Goal: Task Accomplishment & Management: Complete application form

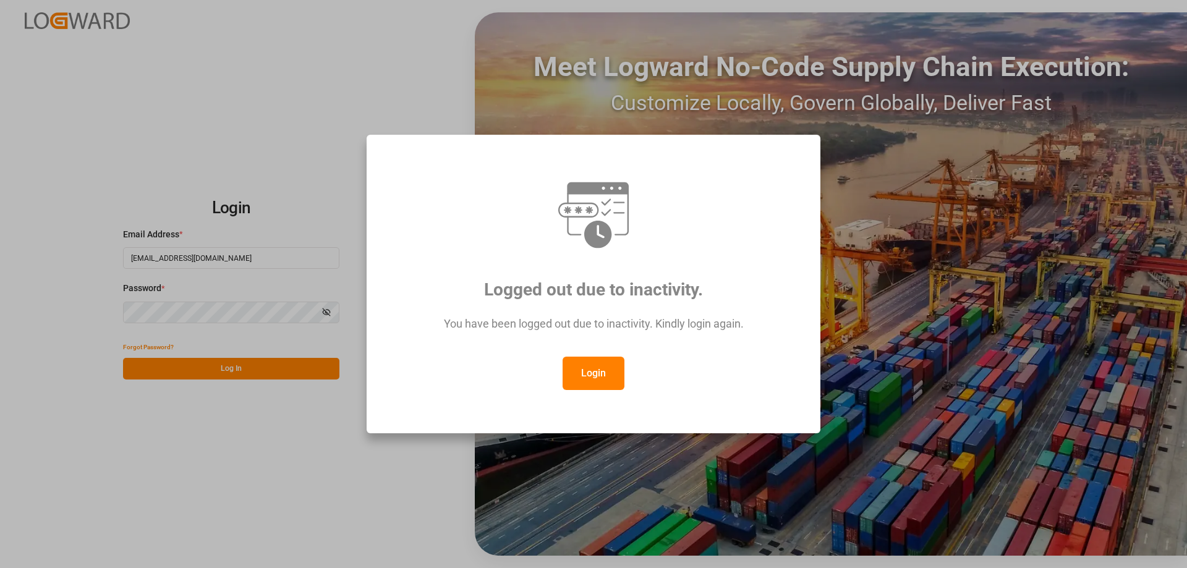
click at [599, 381] on button "Login" at bounding box center [594, 373] width 62 height 33
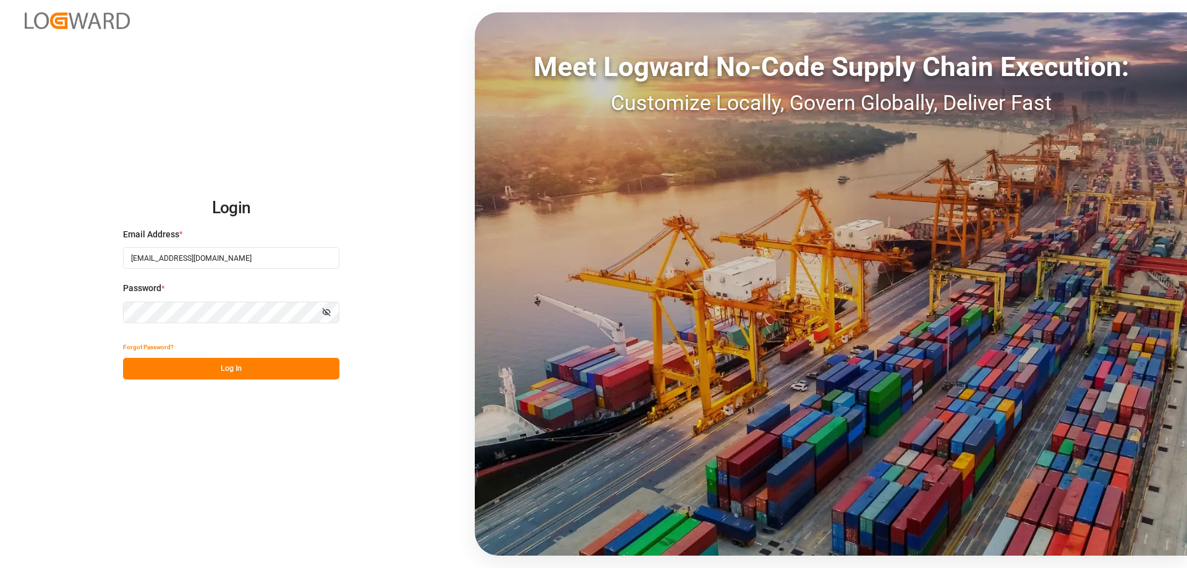
click at [242, 376] on button "Log In" at bounding box center [231, 369] width 216 height 22
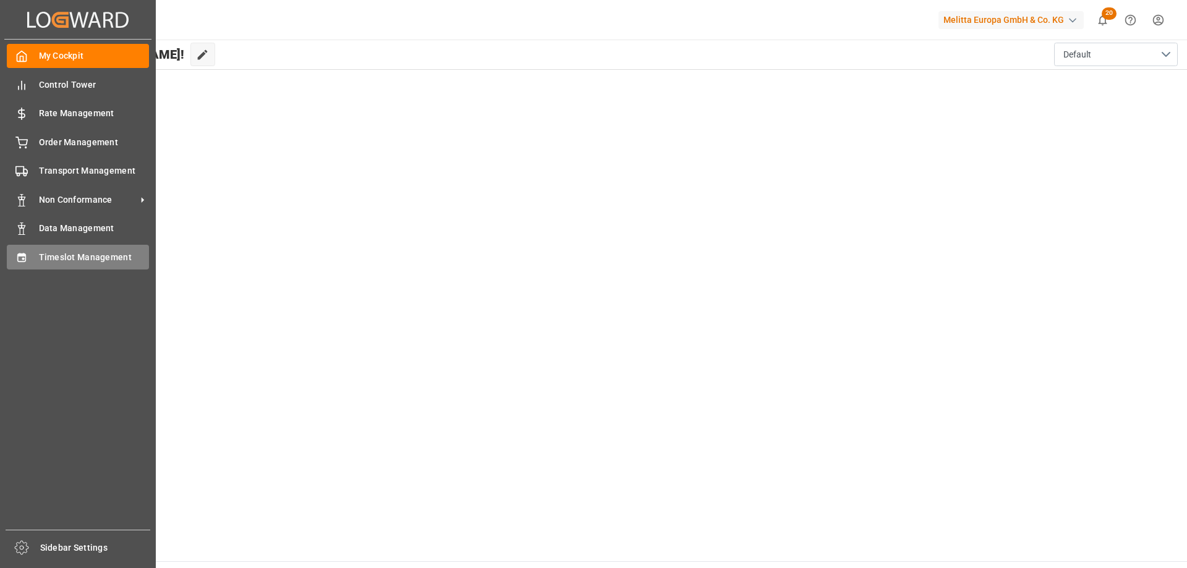
click at [22, 258] on icon at bounding box center [21, 258] width 12 height 12
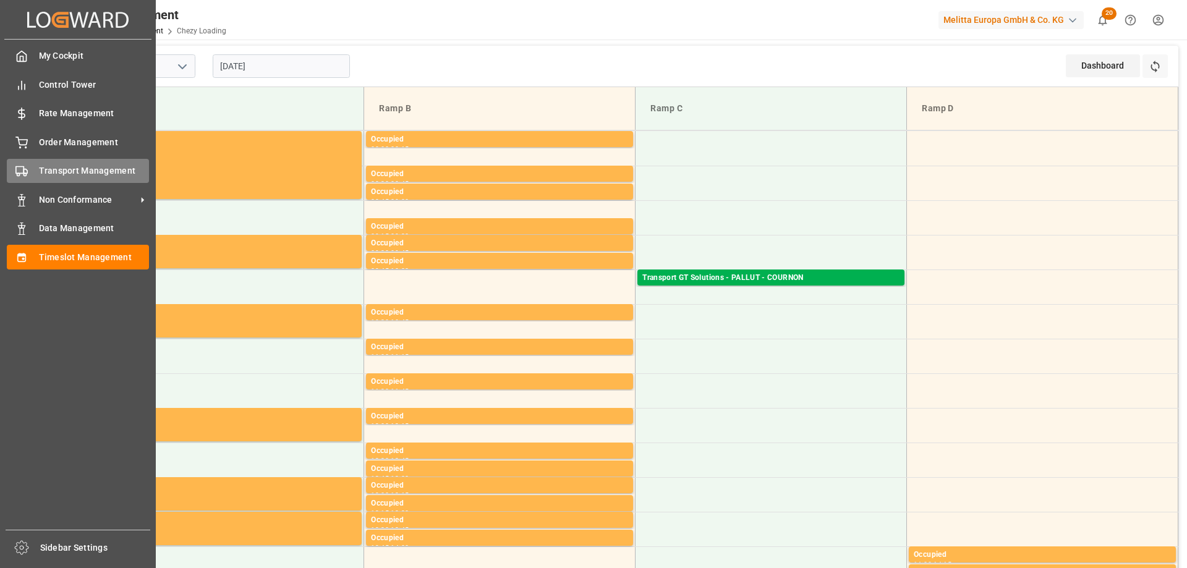
click at [35, 177] on div "Transport Management Transport Management" at bounding box center [78, 171] width 142 height 24
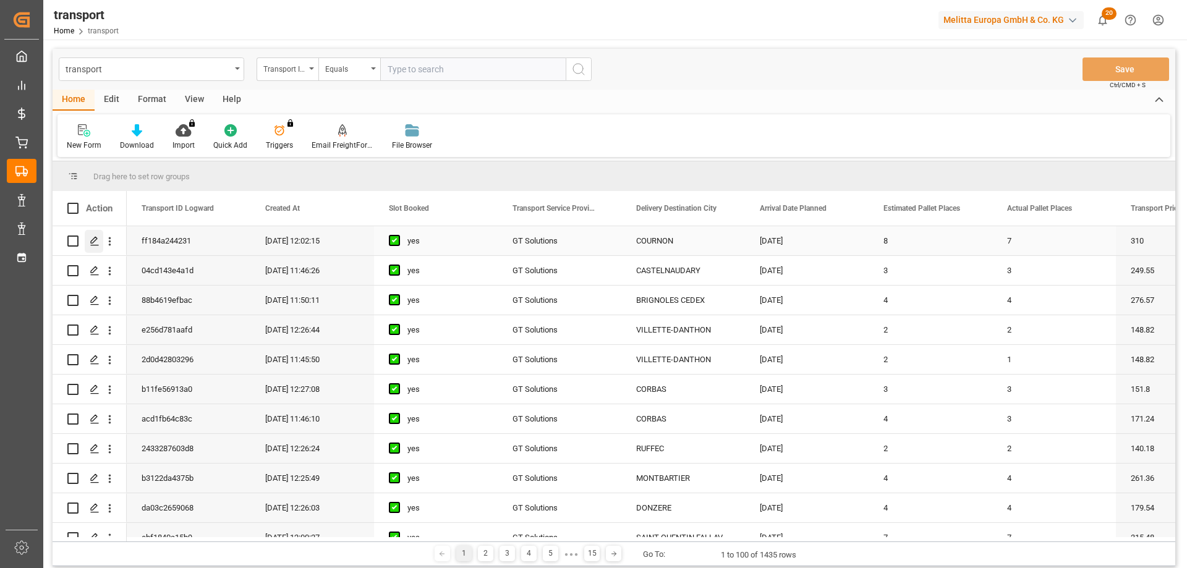
click at [90, 241] on icon "Press SPACE to select this row." at bounding box center [95, 241] width 10 height 10
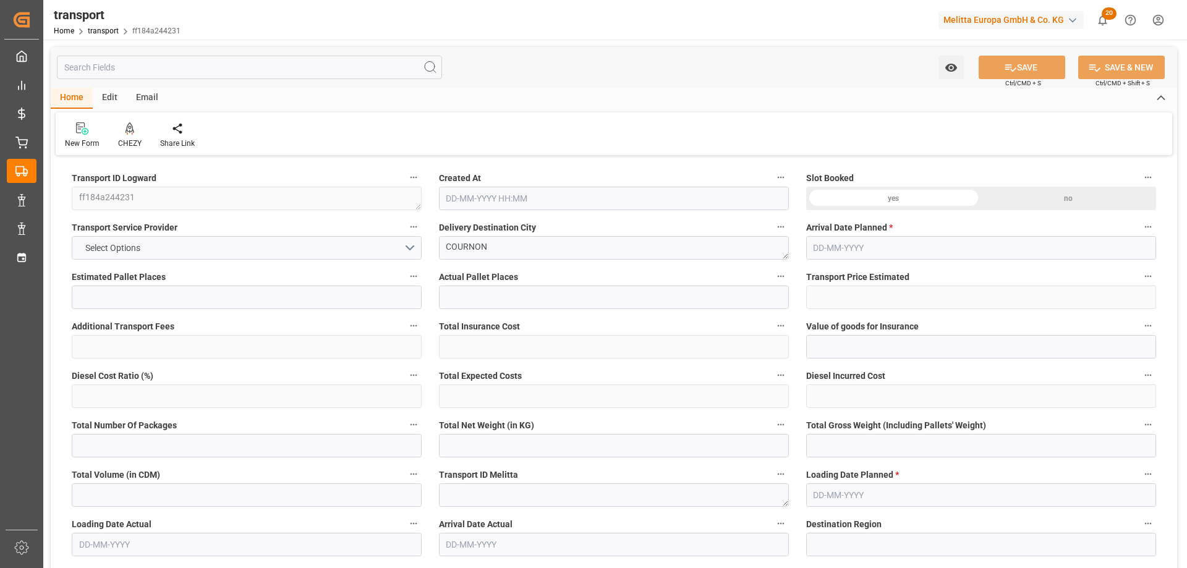
type input "8"
type input "7"
type input "310"
type input "0"
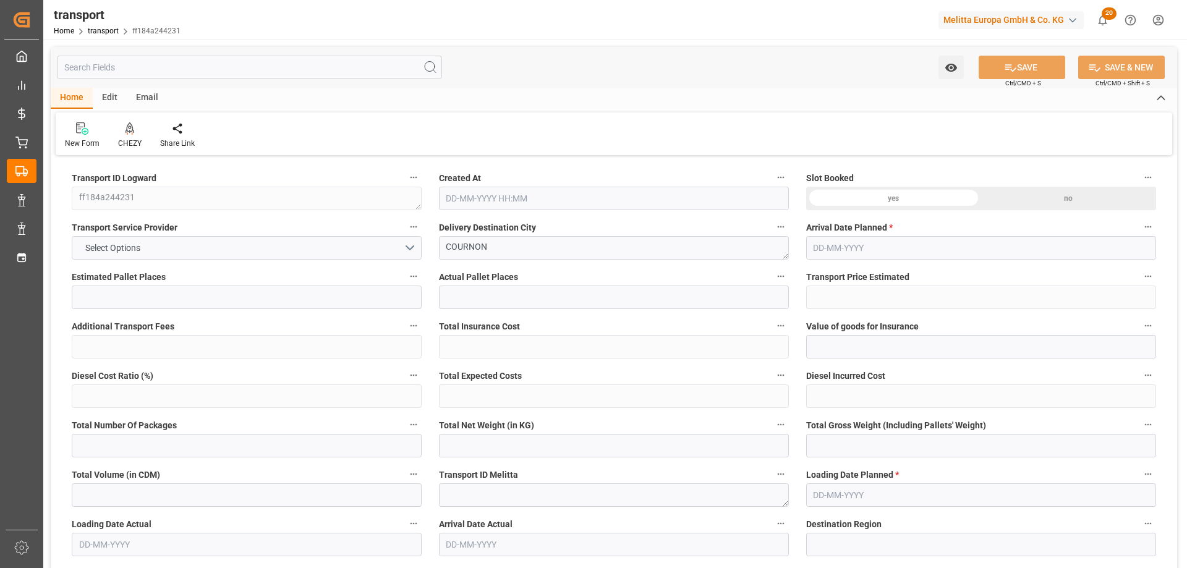
type input "0"
type input "297.445"
type input "-12.555"
type input "25"
type input "1583.666"
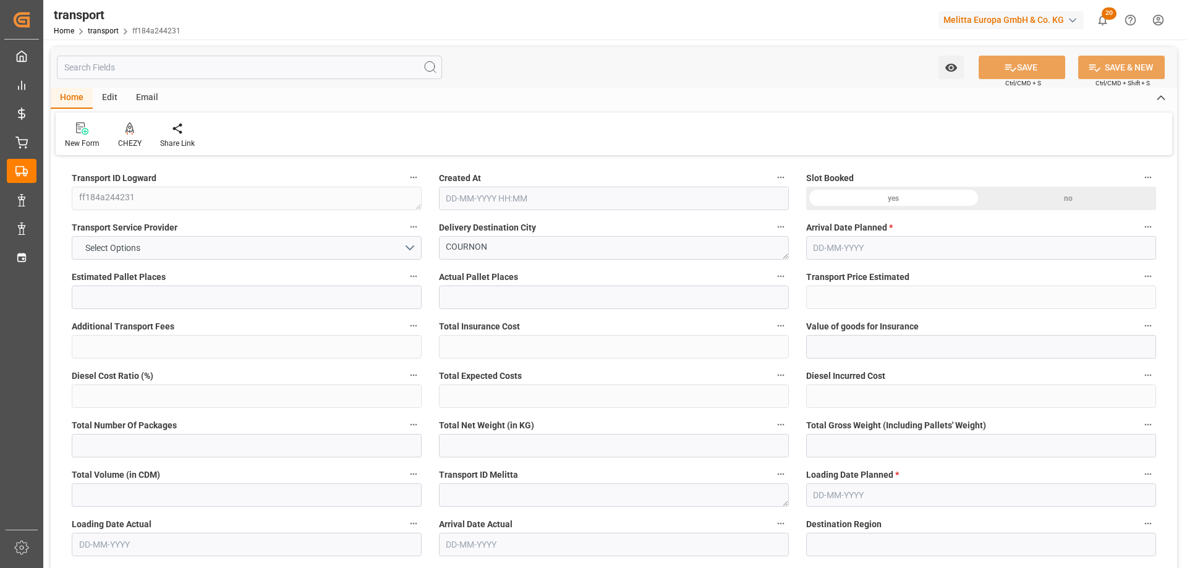
type input "2565.59"
type input "5467.019"
type input "63"
type input "0"
type input "514"
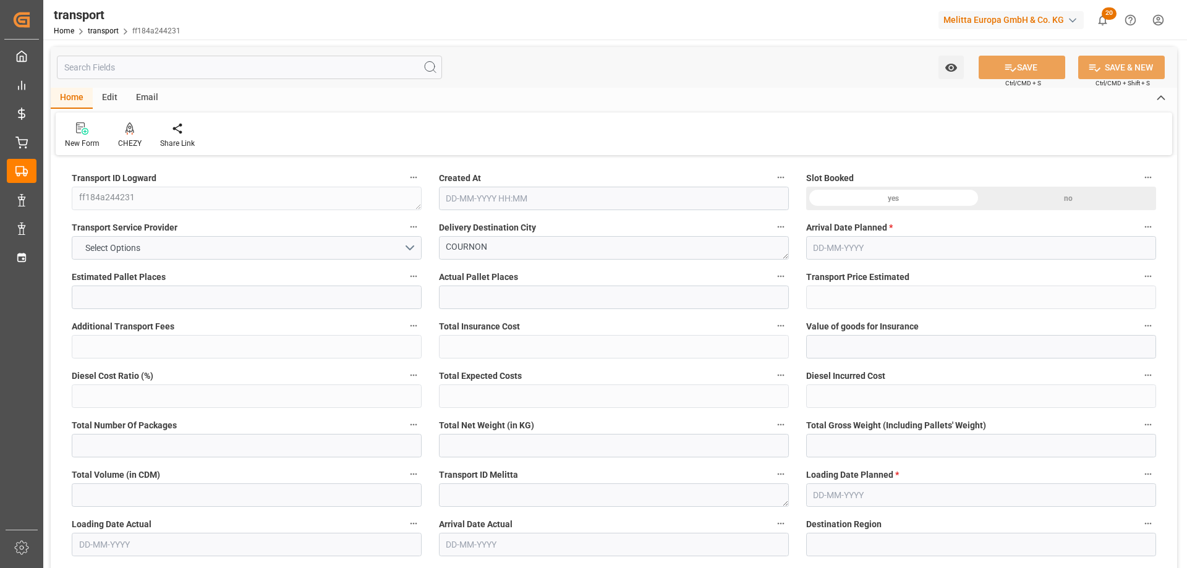
type input "33"
type input "101"
type input "1806.59"
type input "0"
type input "10767.6795"
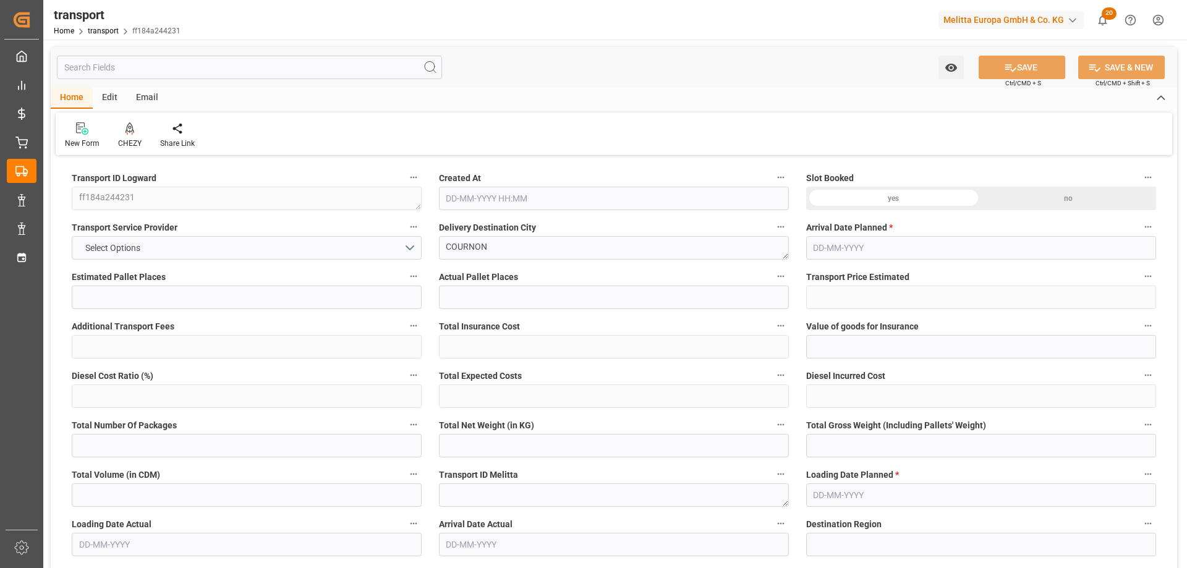
type input "0"
type input "21"
type input "80"
type input "[DATE] 12:02"
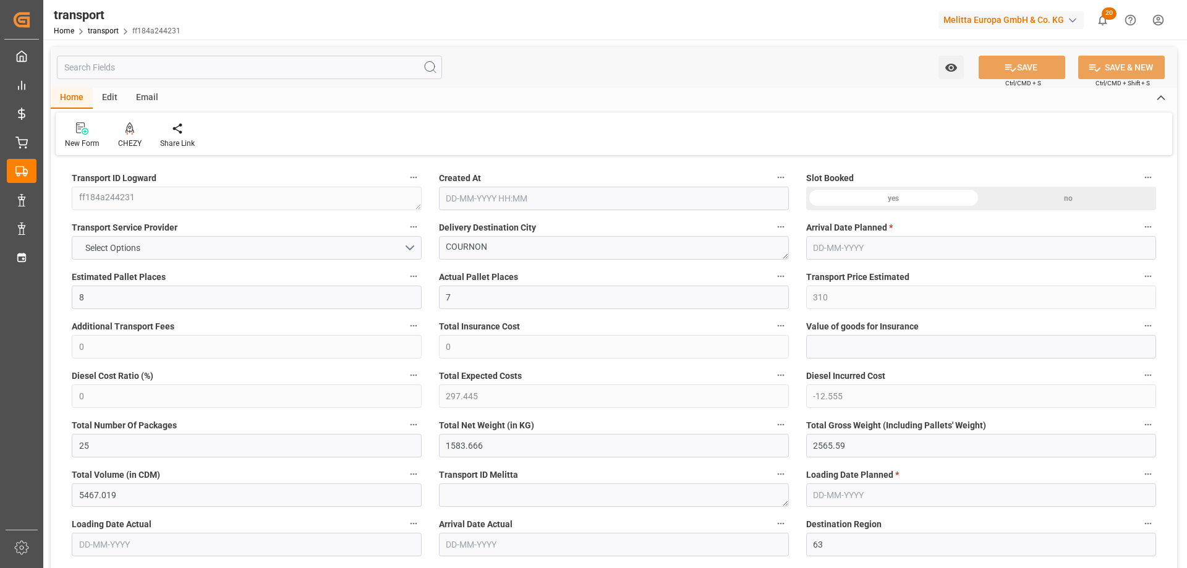
type input "[DATE]"
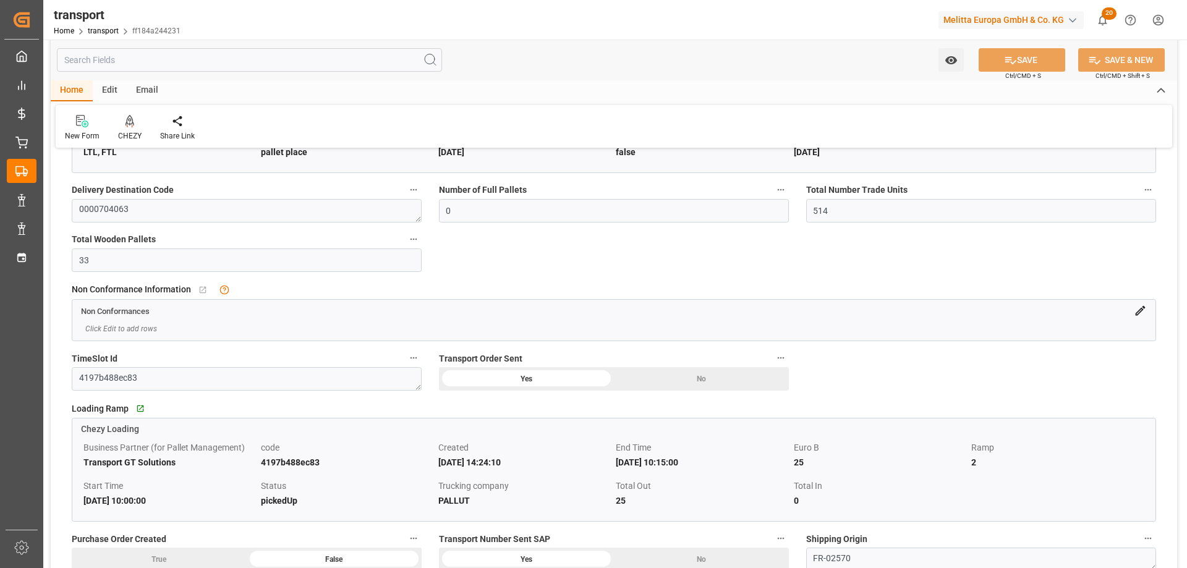
scroll to position [866, 0]
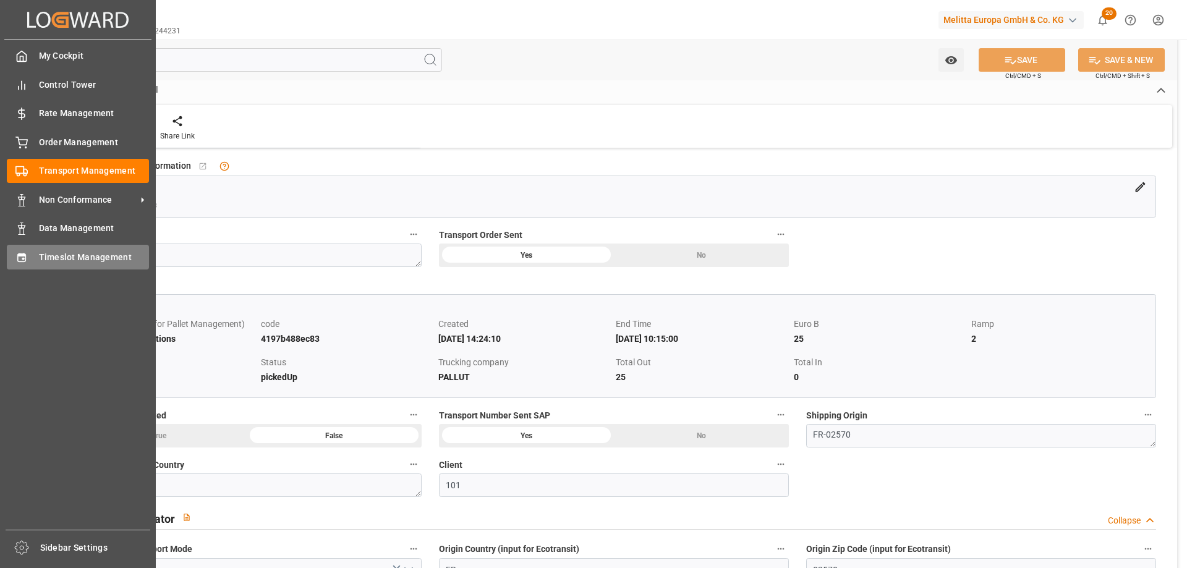
click at [104, 252] on span "Timeslot Management" at bounding box center [94, 257] width 111 height 13
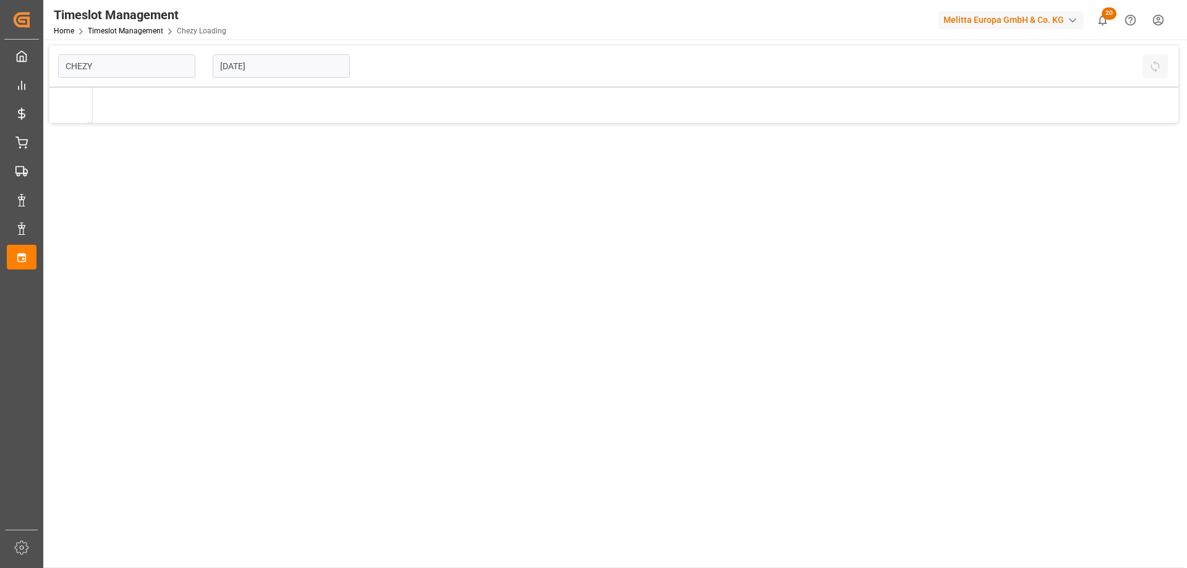
type input "Chezy Loading"
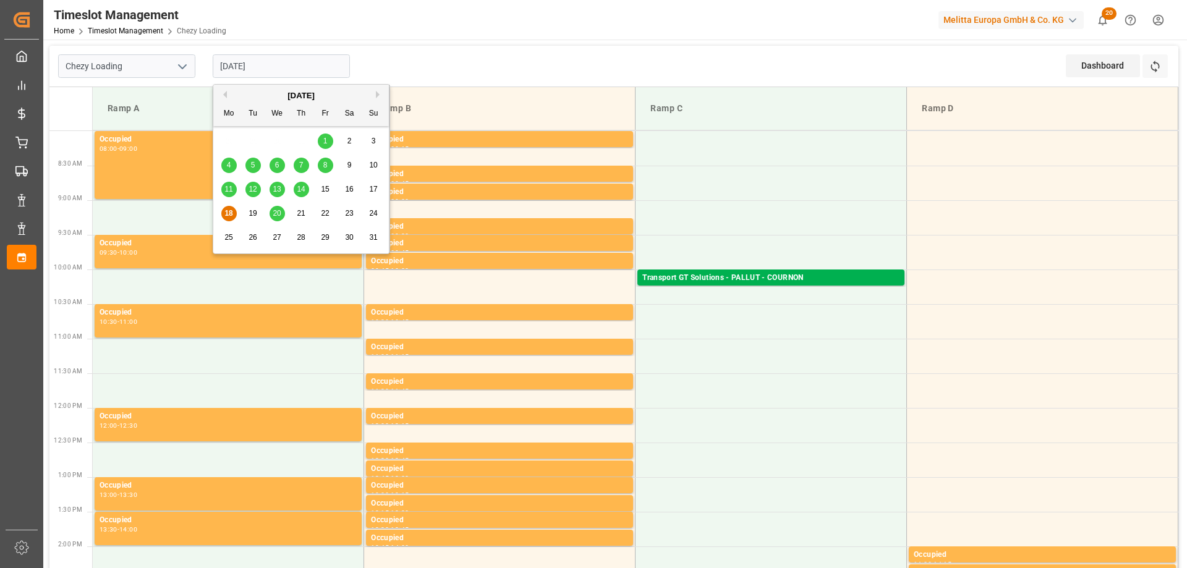
click at [236, 67] on input "[DATE]" at bounding box center [281, 65] width 137 height 23
click at [270, 209] on div "20" at bounding box center [277, 214] width 15 height 15
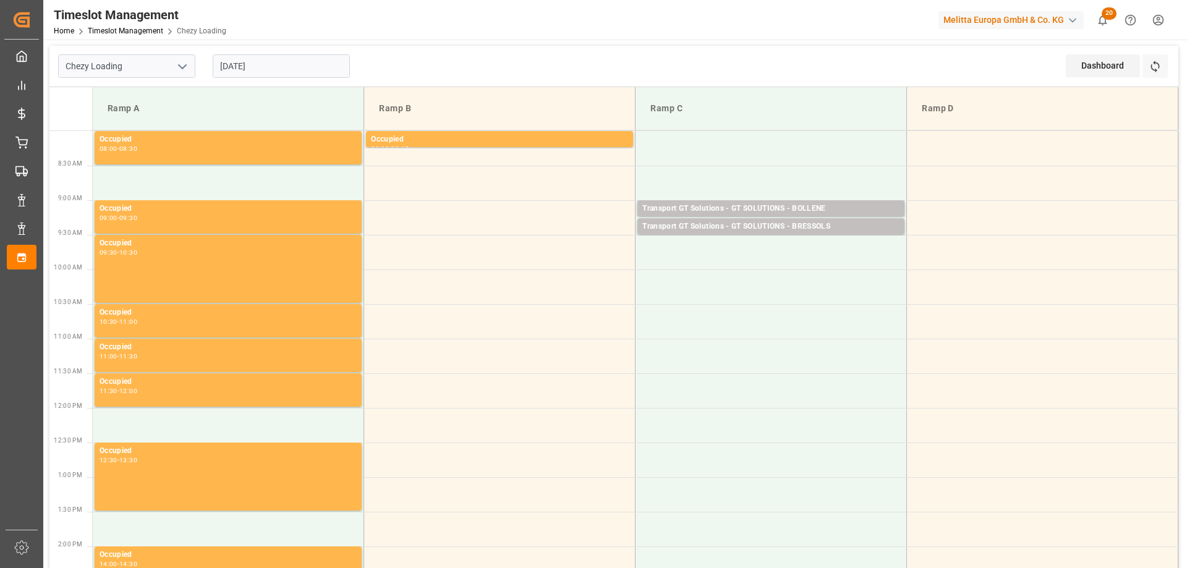
click at [260, 62] on input "[DATE]" at bounding box center [281, 65] width 137 height 23
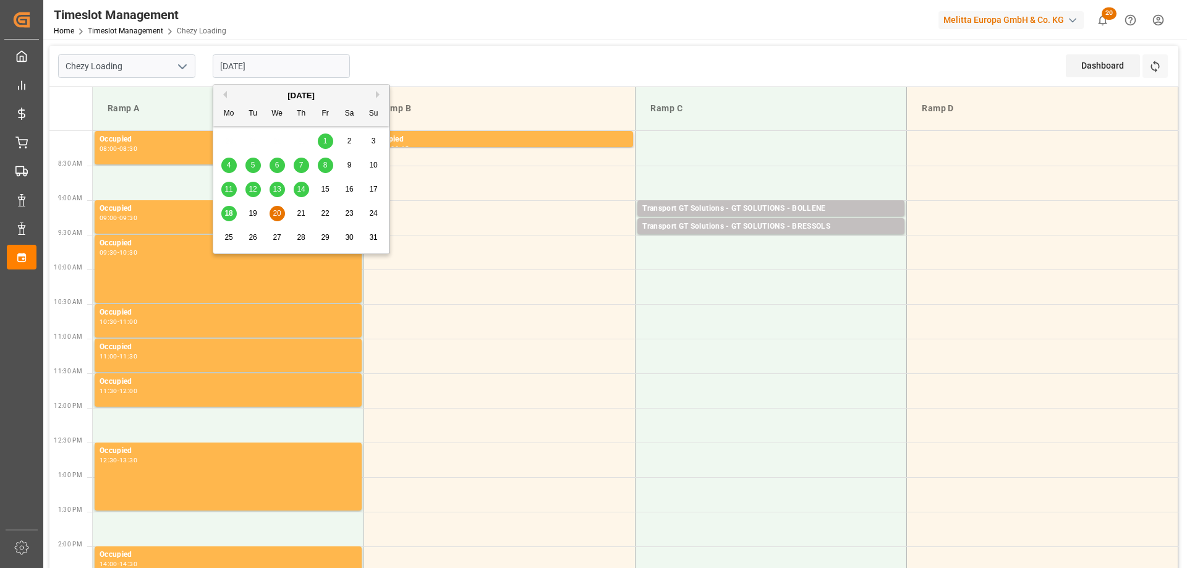
click at [296, 190] on div "14" at bounding box center [301, 189] width 15 height 15
type input "[DATE]"
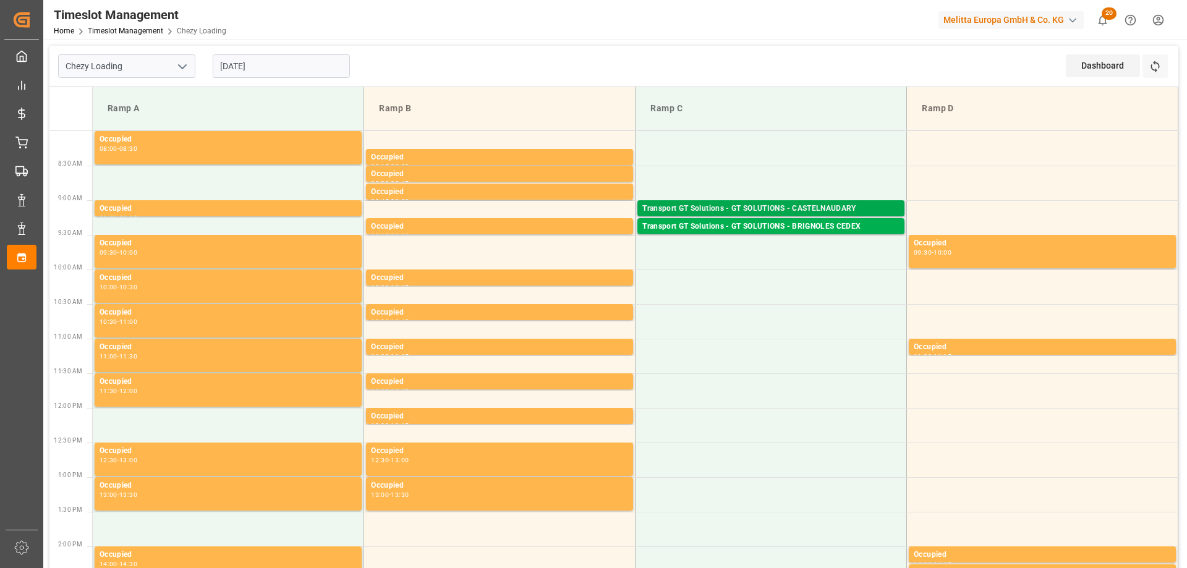
click at [707, 204] on div "Transport GT Solutions - GT SOLUTIONS - CASTELNAUDARY" at bounding box center [770, 209] width 257 height 12
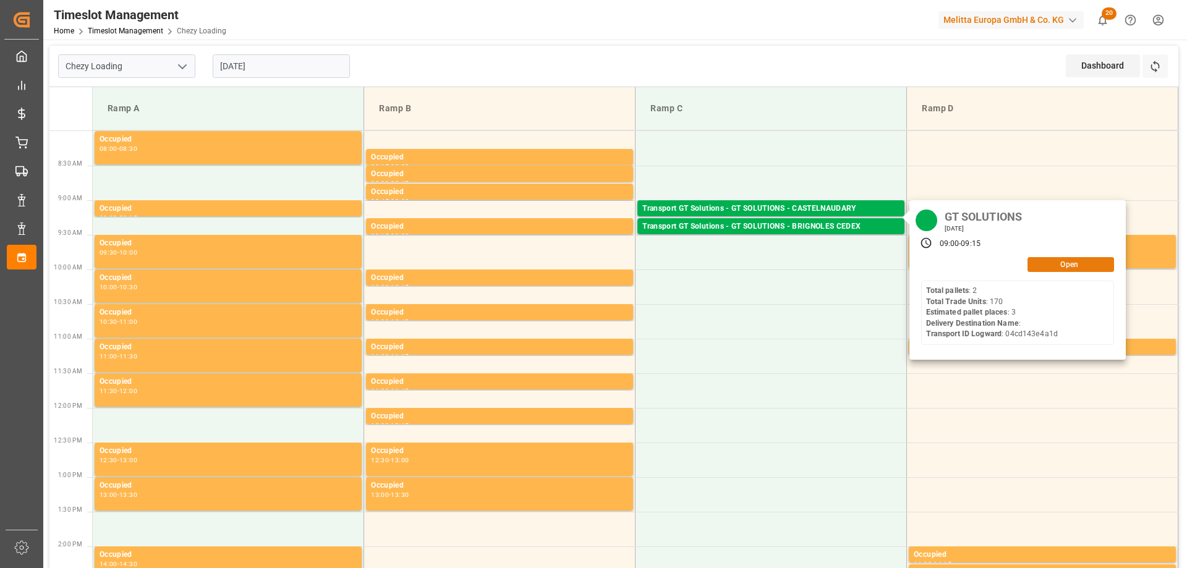
click at [1082, 265] on button "Open" at bounding box center [1071, 264] width 87 height 15
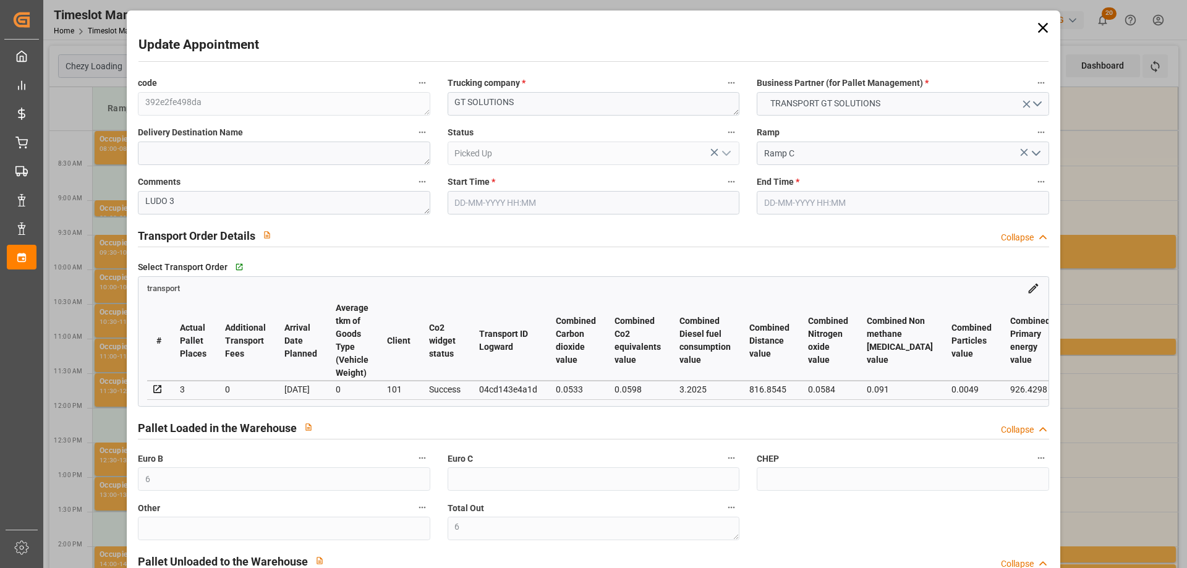
type input "6"
type input "3"
type input "249.55"
type input "0"
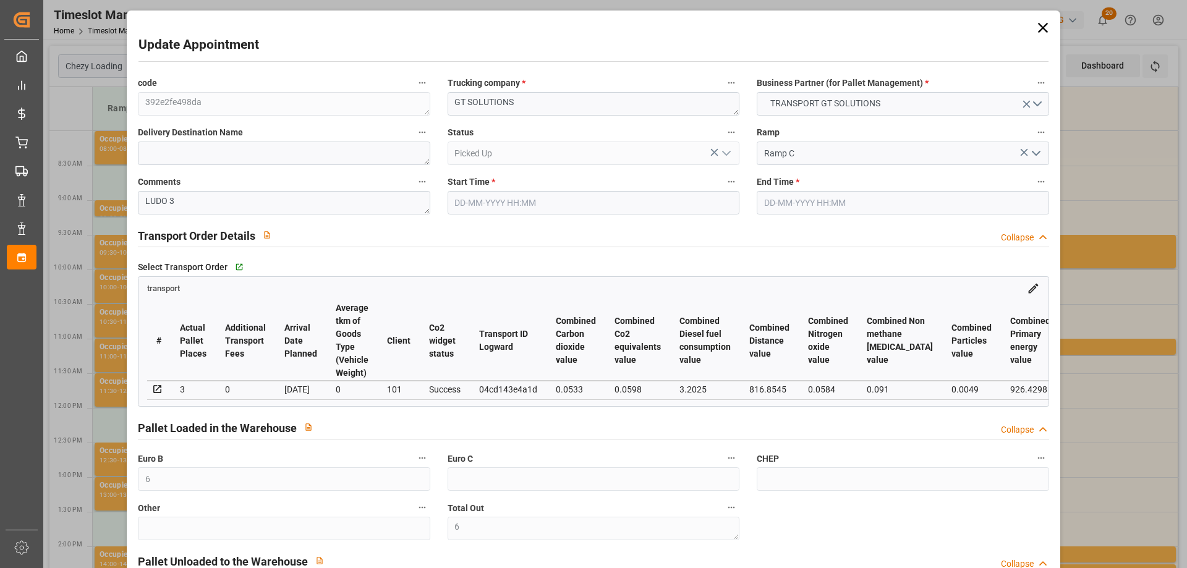
type input "0"
type input "239.4432"
type input "-10.1068"
type input "6"
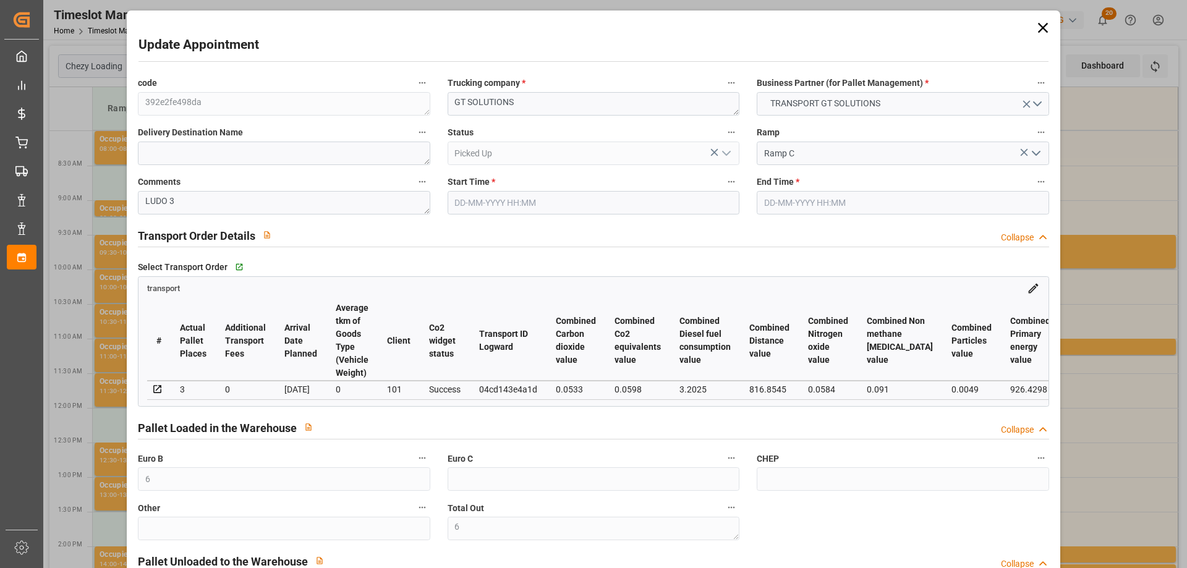
type input "488.97"
type input "725.28"
type input "2414.308"
type input "11"
type input "2"
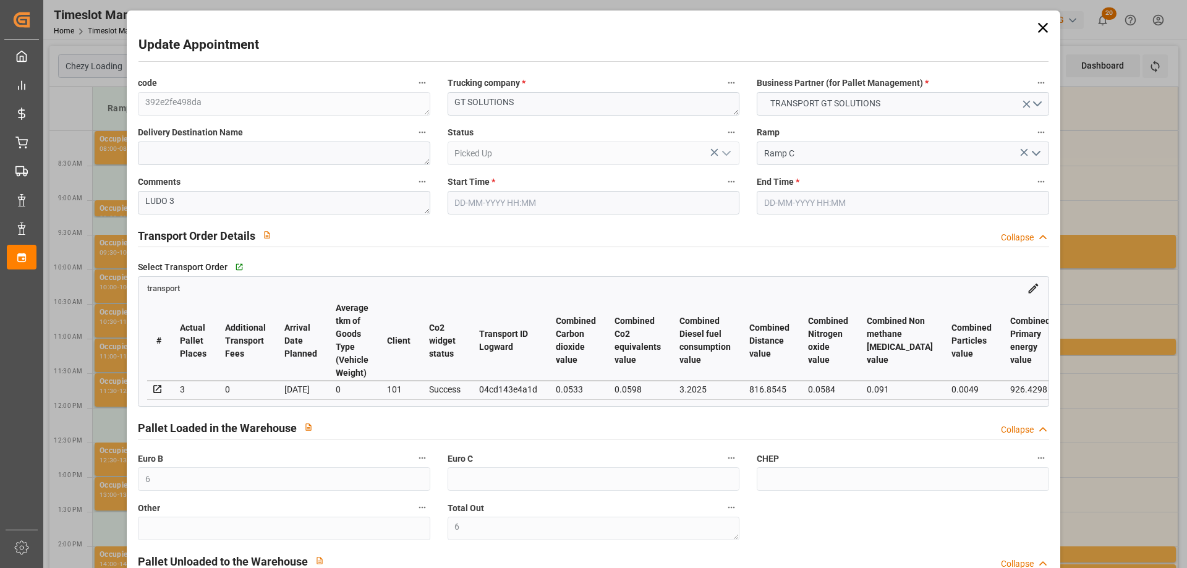
type input "170"
type input "6"
type input "101"
type input "577.968"
type input "0"
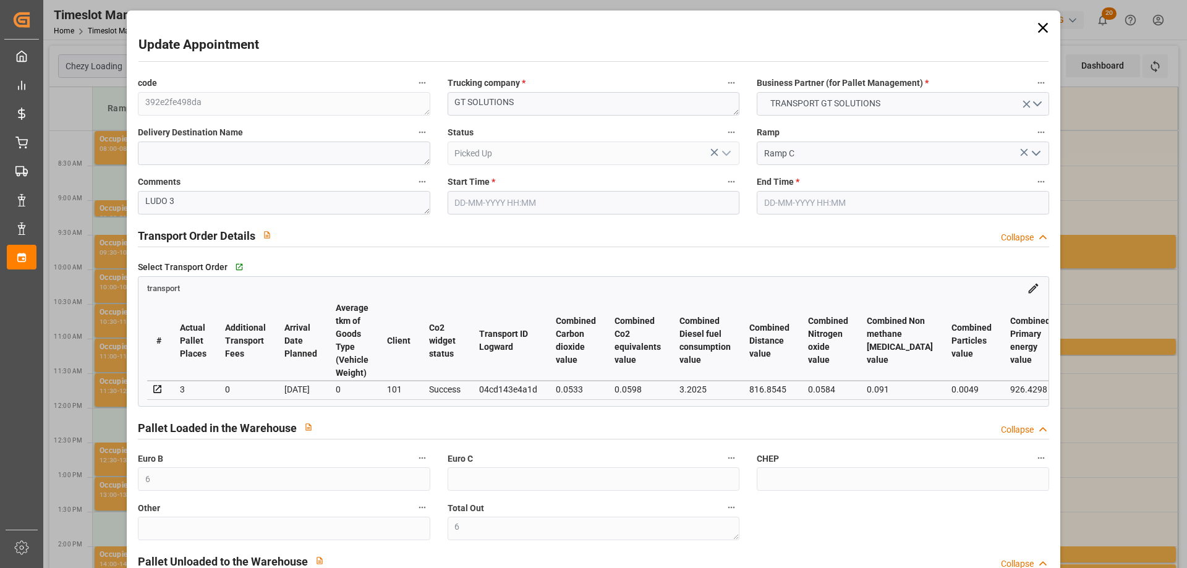
type input "4710.8598"
type input "0"
type input "21"
type input "35"
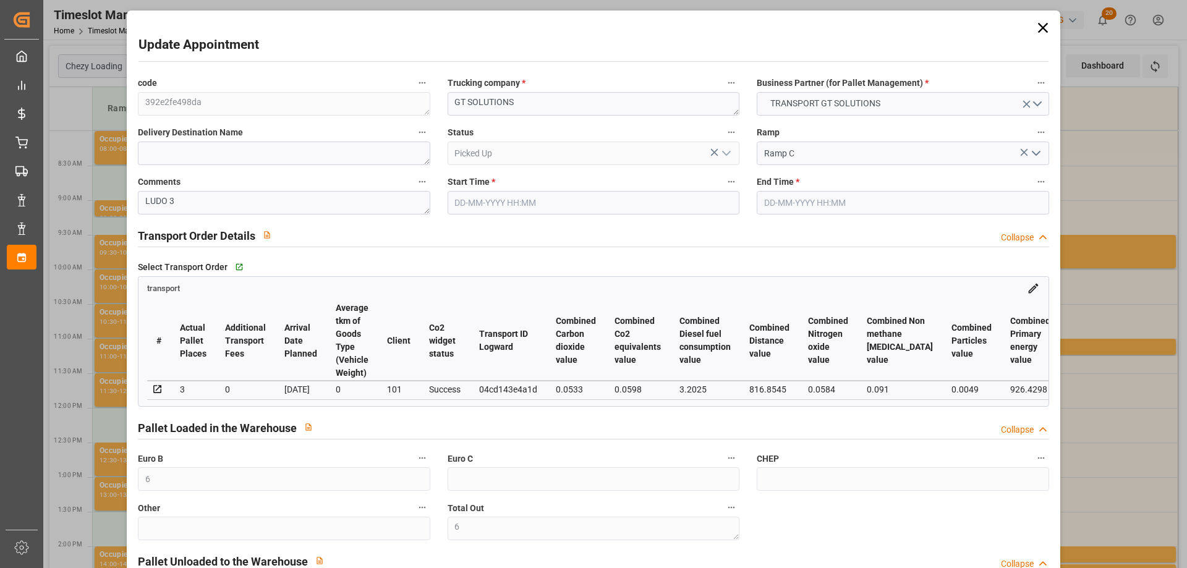
type input "[DATE] 09:00"
type input "[DATE] 09:15"
type input "[DATE] 13:55"
type input "[DATE] 11:46"
type input "[DATE]"
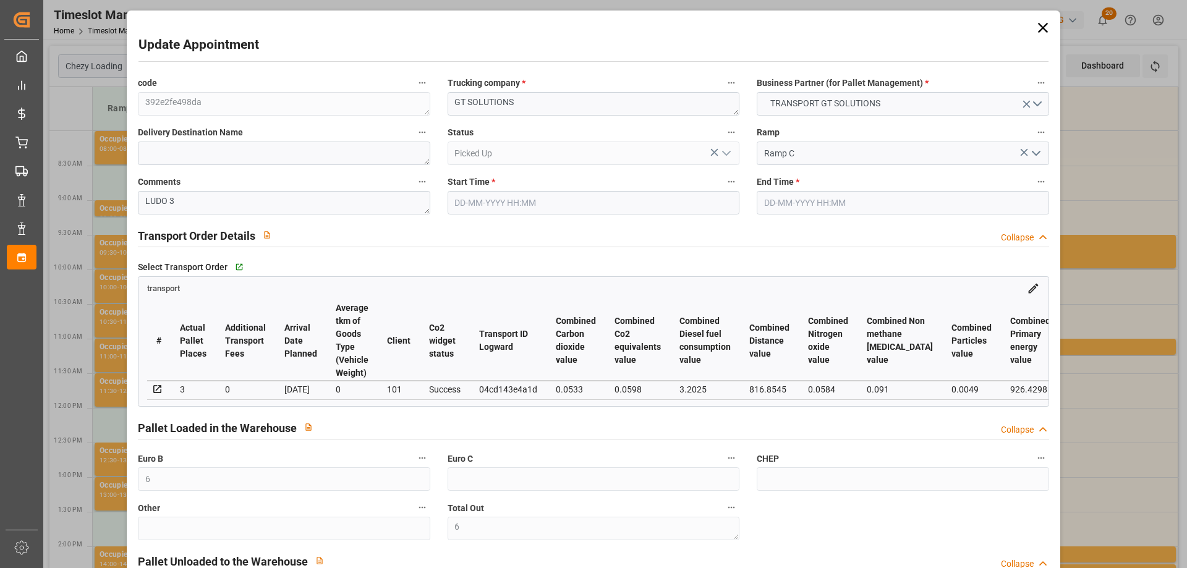
type input "[DATE]"
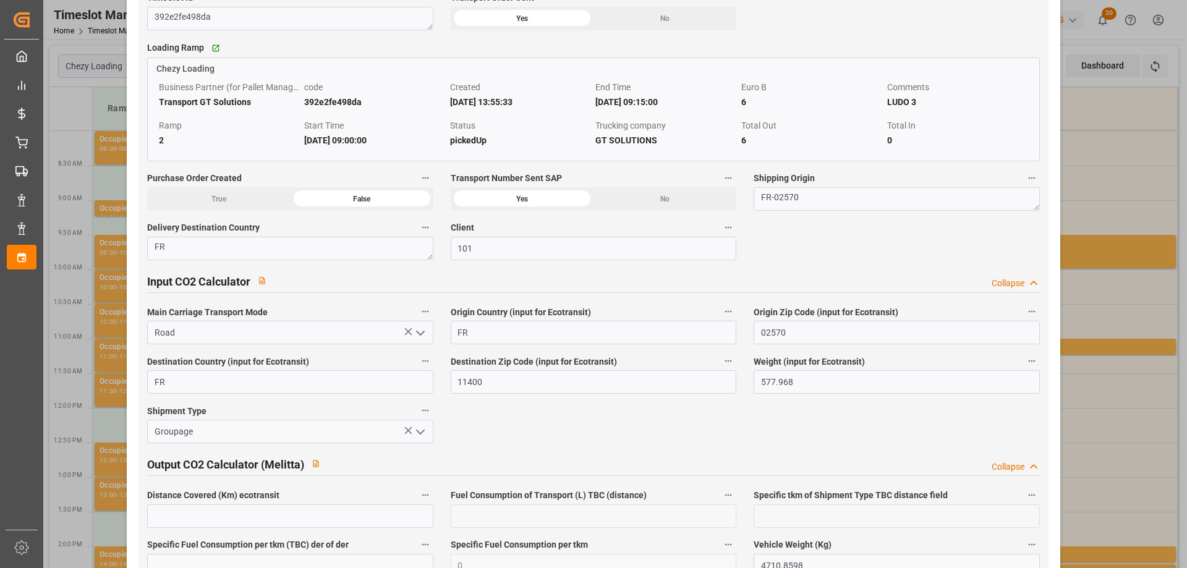
scroll to position [1483, 0]
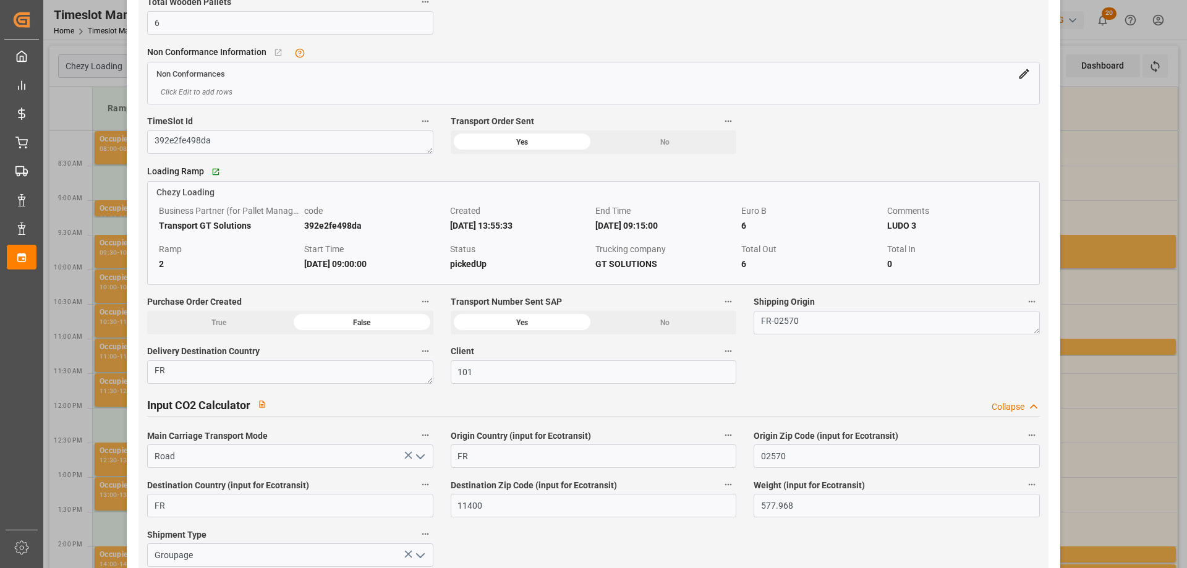
click at [90, 111] on div "Update Appointment code 392e2fe498da Trucking company * GT SOLUTIONS Business P…" at bounding box center [593, 284] width 1187 height 568
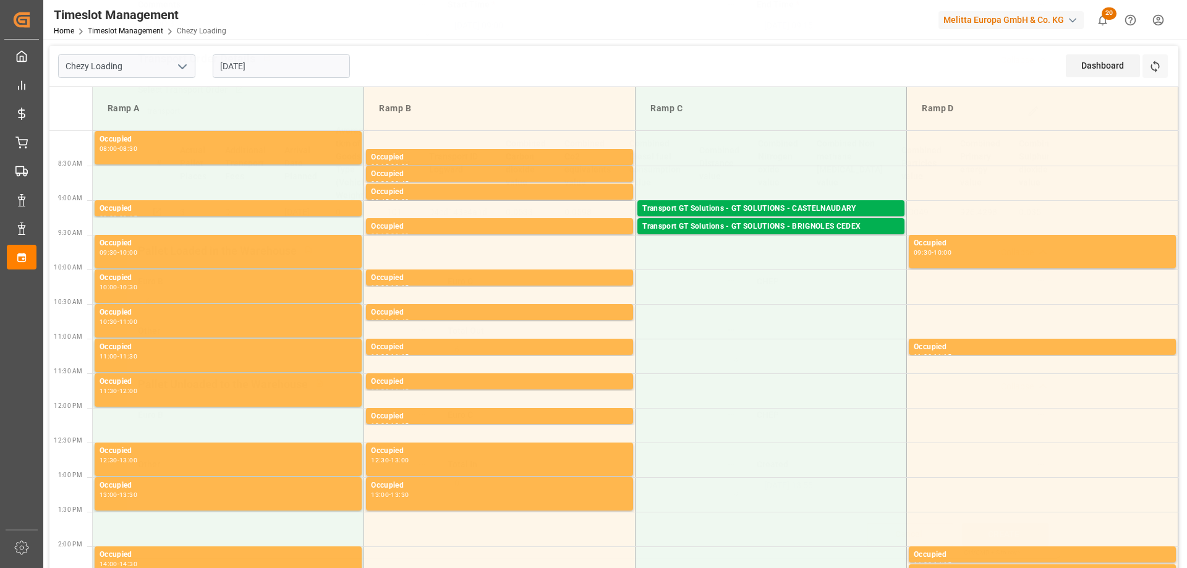
scroll to position [182, 0]
click at [757, 231] on div "Transport GT Solutions - GT SOLUTIONS - BRIGNOLES CEDEX" at bounding box center [770, 227] width 257 height 12
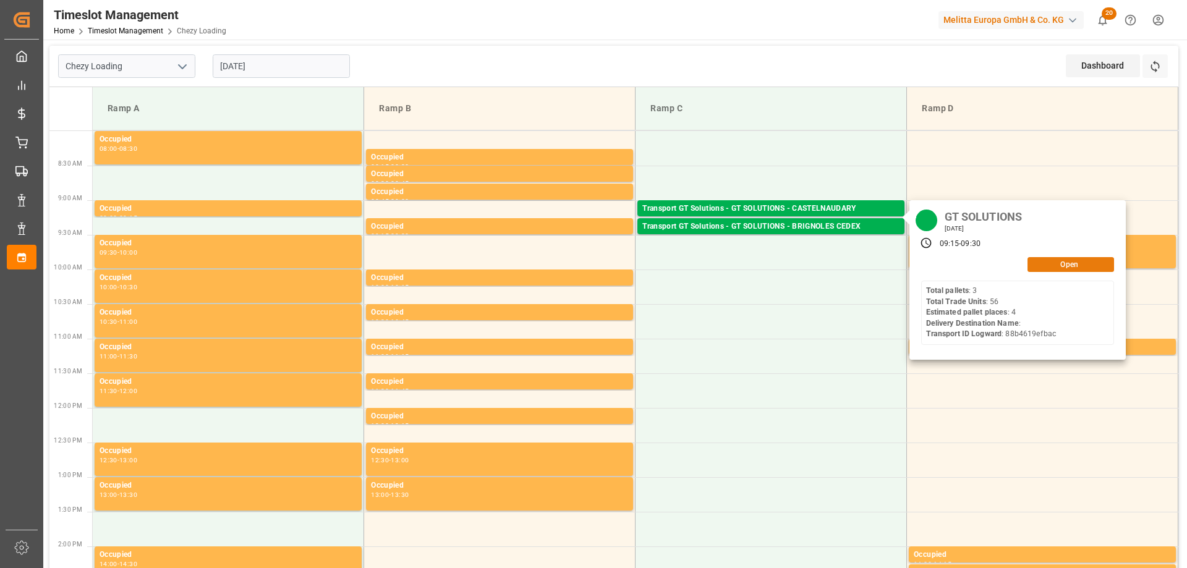
click at [1067, 272] on div "Open" at bounding box center [1017, 264] width 193 height 15
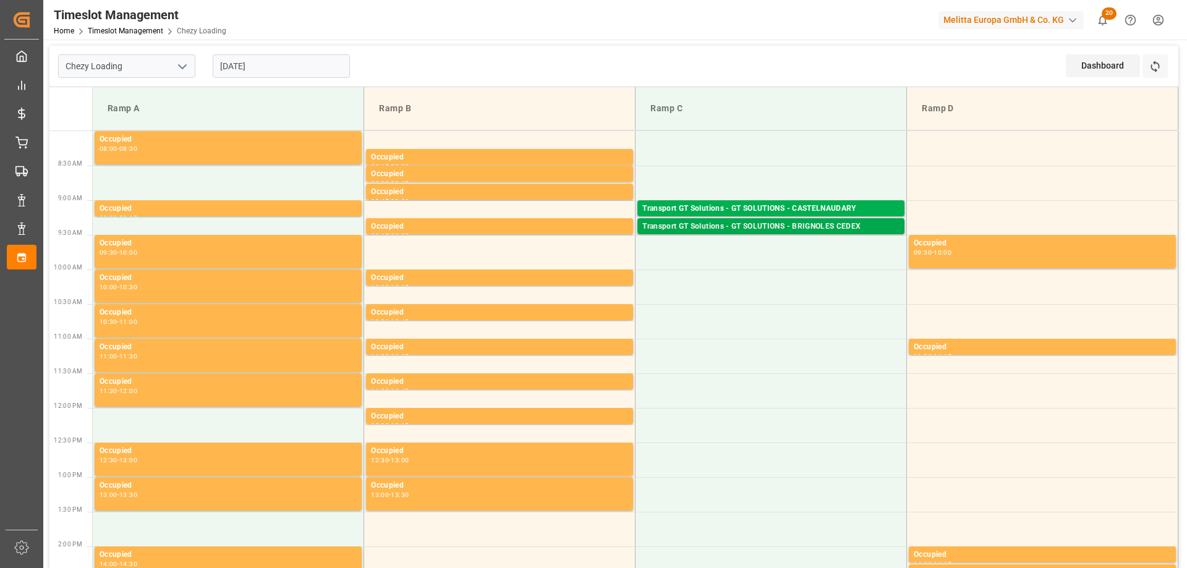
click at [774, 231] on div "Transport GT Solutions - GT SOLUTIONS - BRIGNOLES CEDEX" at bounding box center [770, 227] width 257 height 12
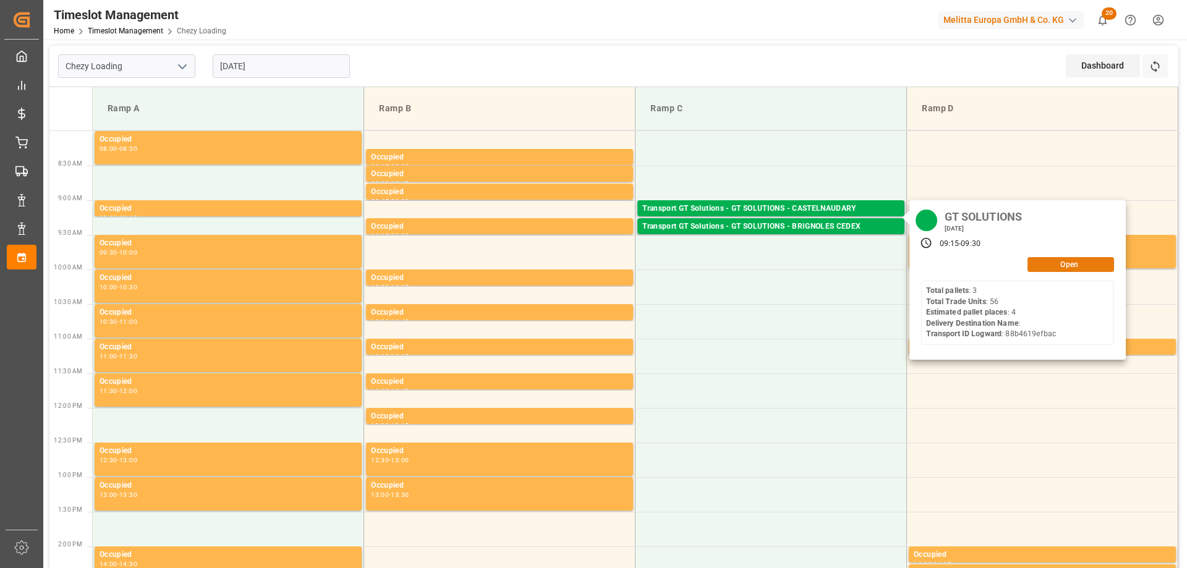
click at [1063, 265] on button "Open" at bounding box center [1071, 264] width 87 height 15
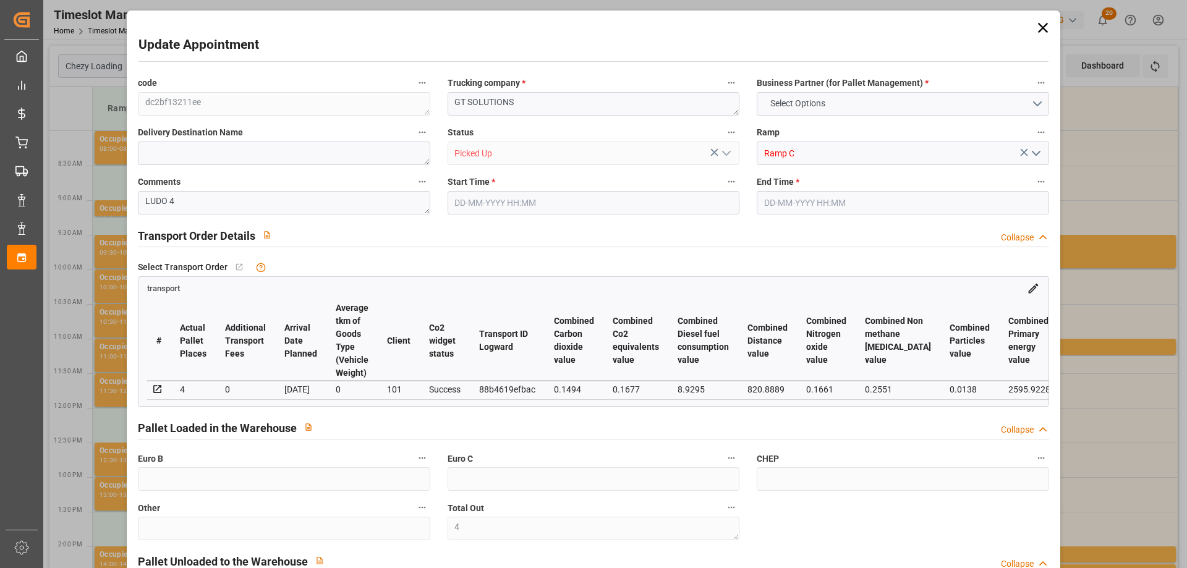
type input "4"
type input "276.57"
type input "0"
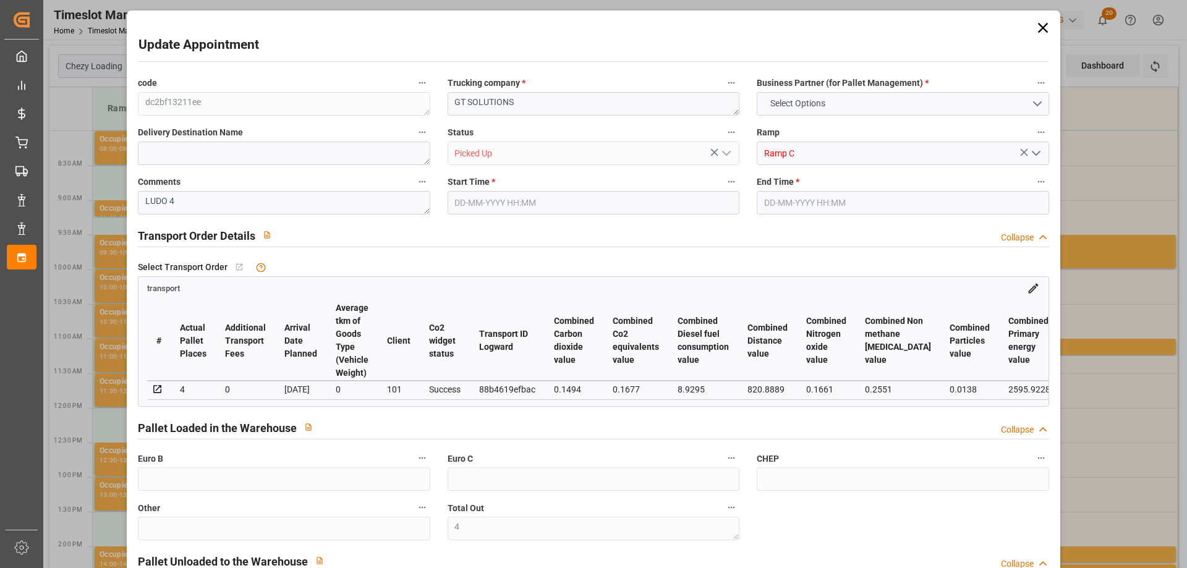
type input "0"
type input "265.3689"
type input "-11.2011"
type input "4"
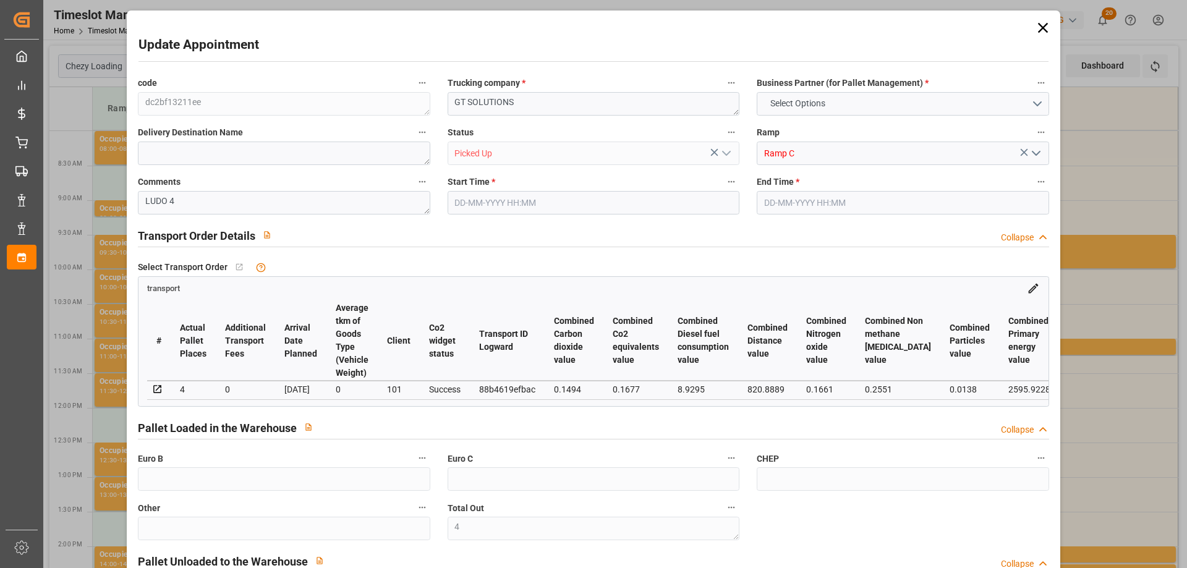
type input "1486.464"
type input "1791"
type input "4248"
type input "83"
type input "3"
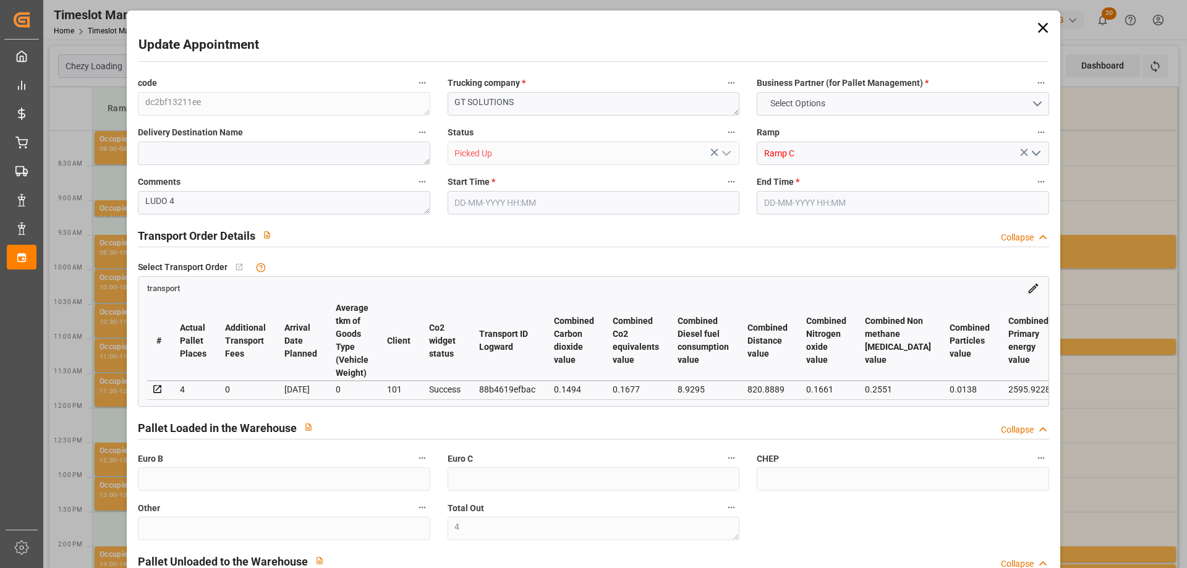
type input "56"
type input "4"
type input "101"
type input "1605.984"
type input "0"
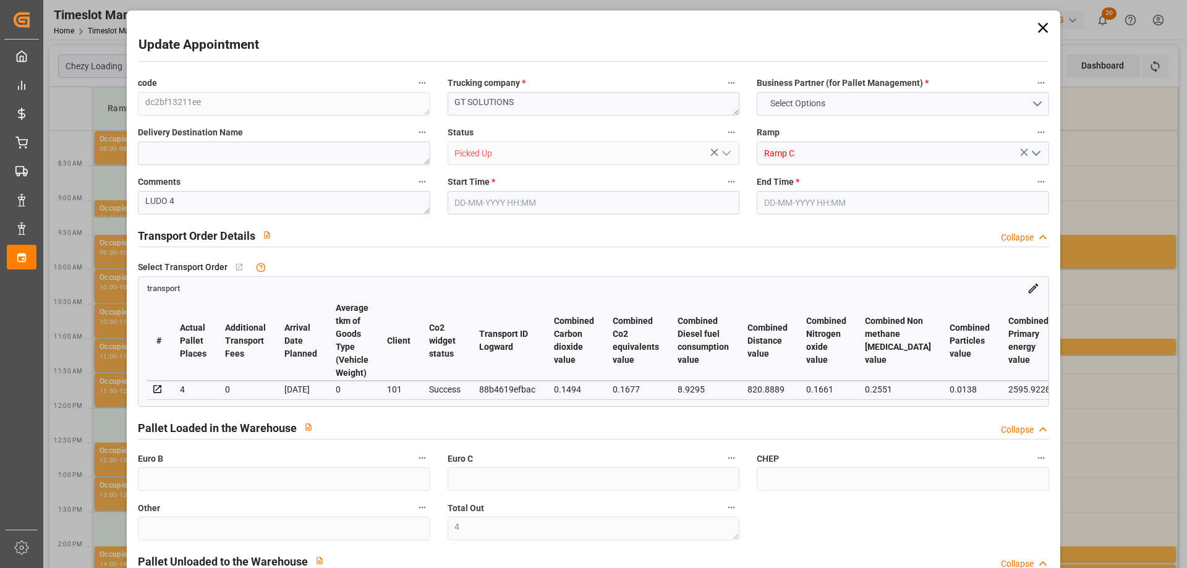
type input "4710.8598"
type input "0"
type input "21"
type input "35"
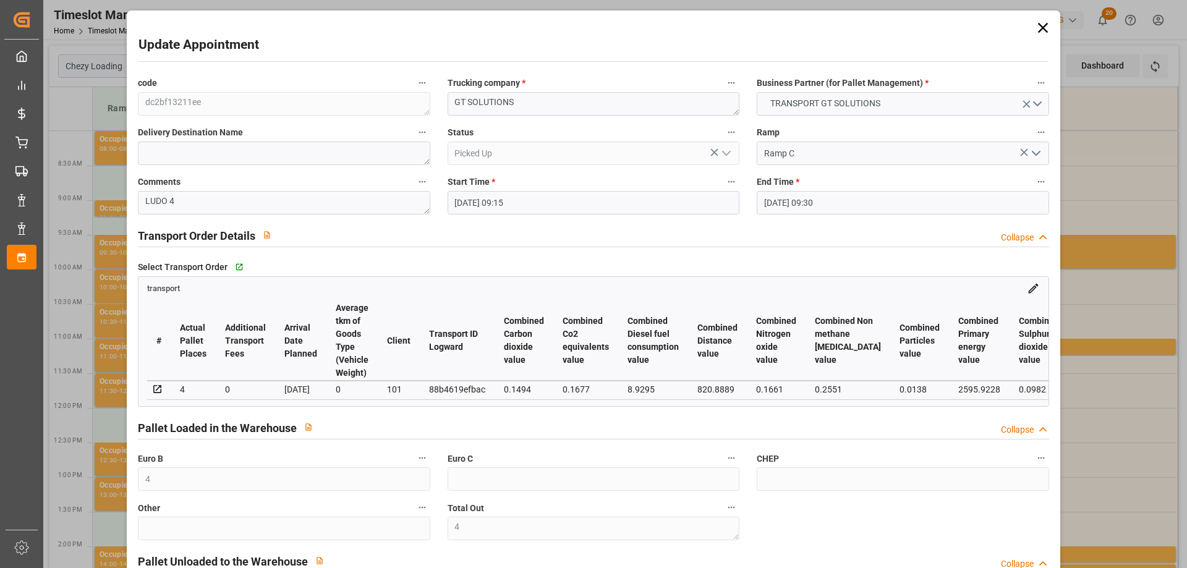
type input "[DATE] 09:15"
type input "[DATE] 09:30"
type input "[DATE] 12:09"
type input "[DATE] 11:50"
type input "[DATE]"
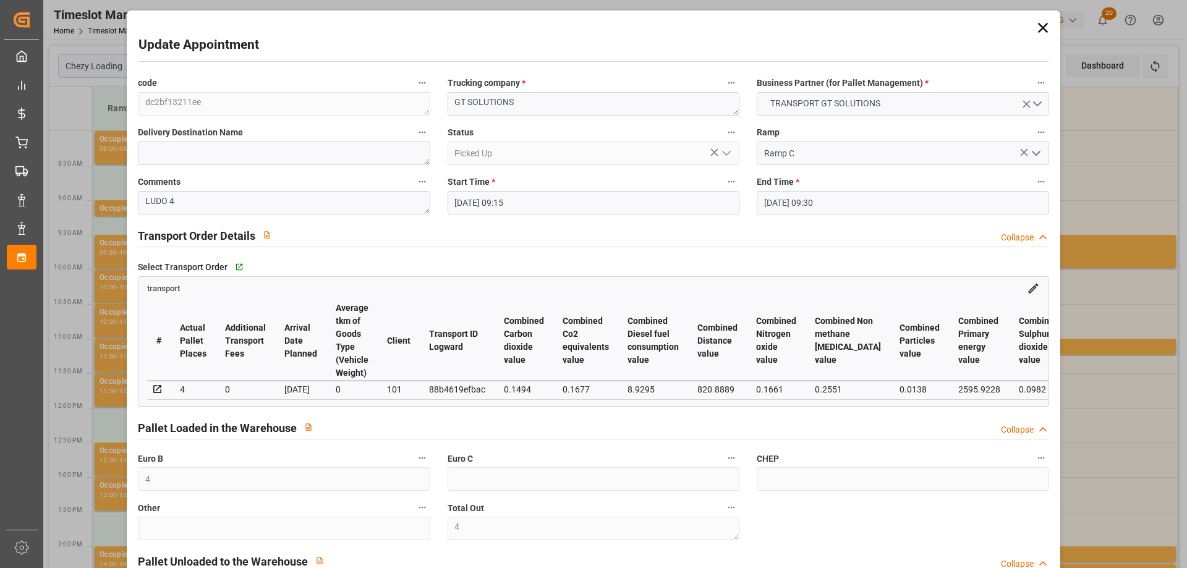
type input "[DATE]"
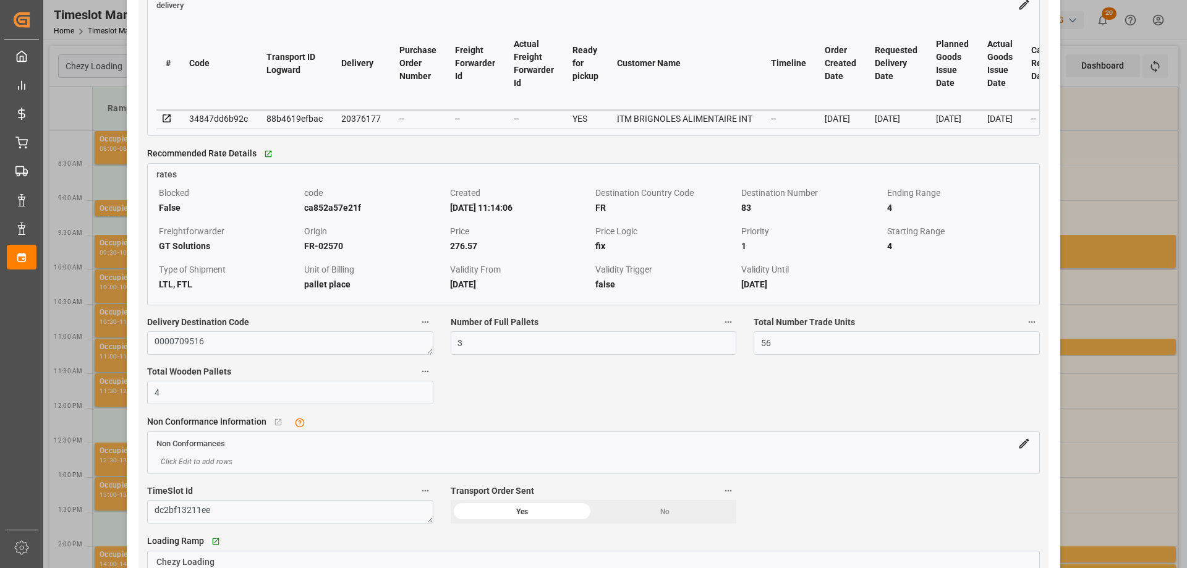
scroll to position [1360, 0]
